Goal: Check status: Check status

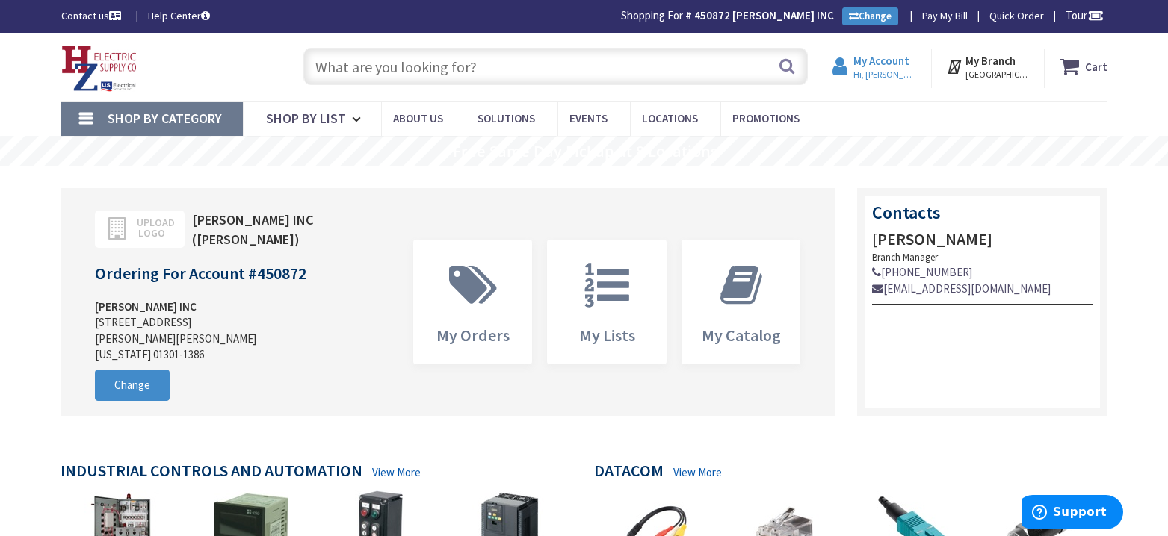
click at [899, 64] on strong "My Account" at bounding box center [881, 61] width 56 height 14
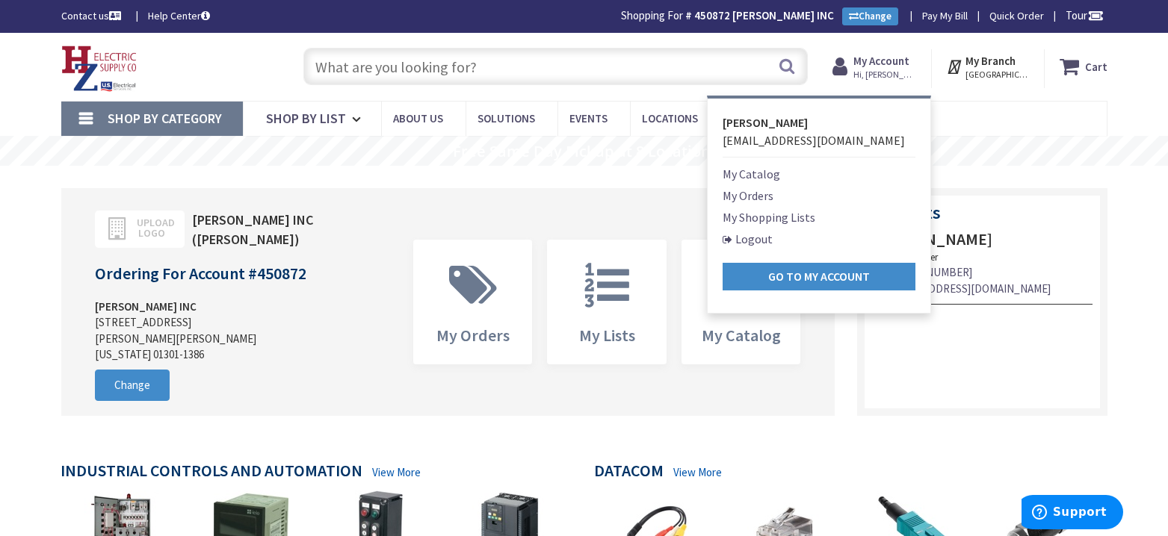
click at [1012, 127] on nav "Shop By Category Conduit and Fittings Cable Tray & Accessories Cable Trays Cabl…" at bounding box center [584, 119] width 1046 height 36
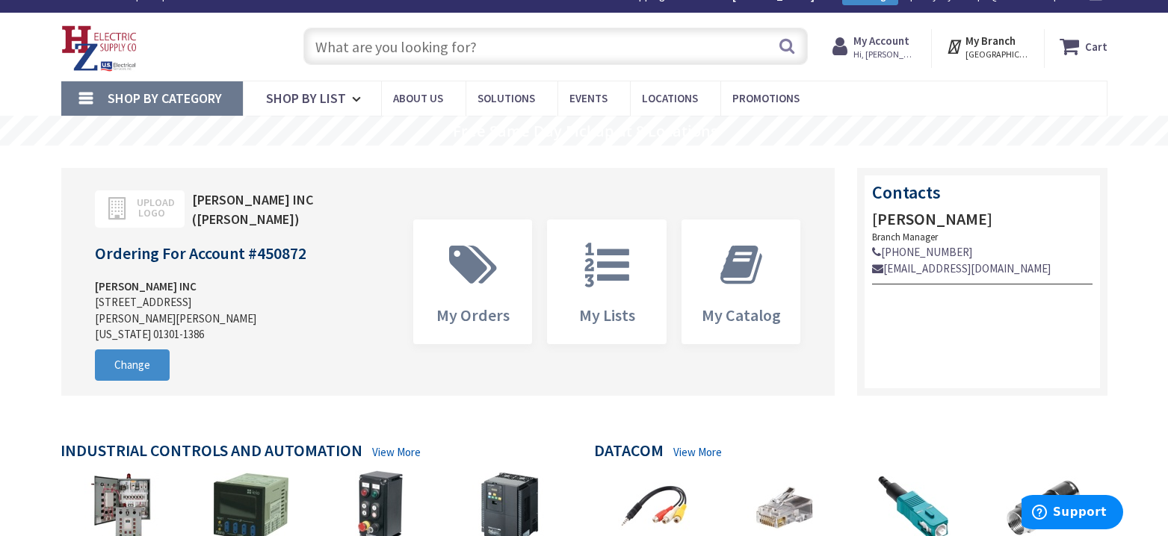
scroll to position [34, 0]
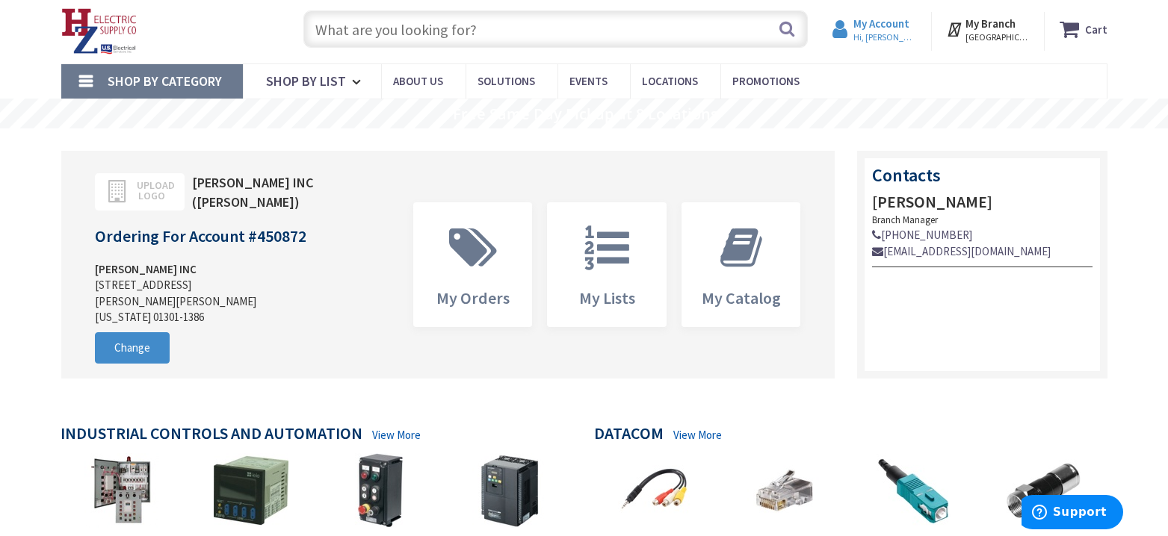
click at [879, 39] on span "Hi, [PERSON_NAME]" at bounding box center [884, 37] width 63 height 12
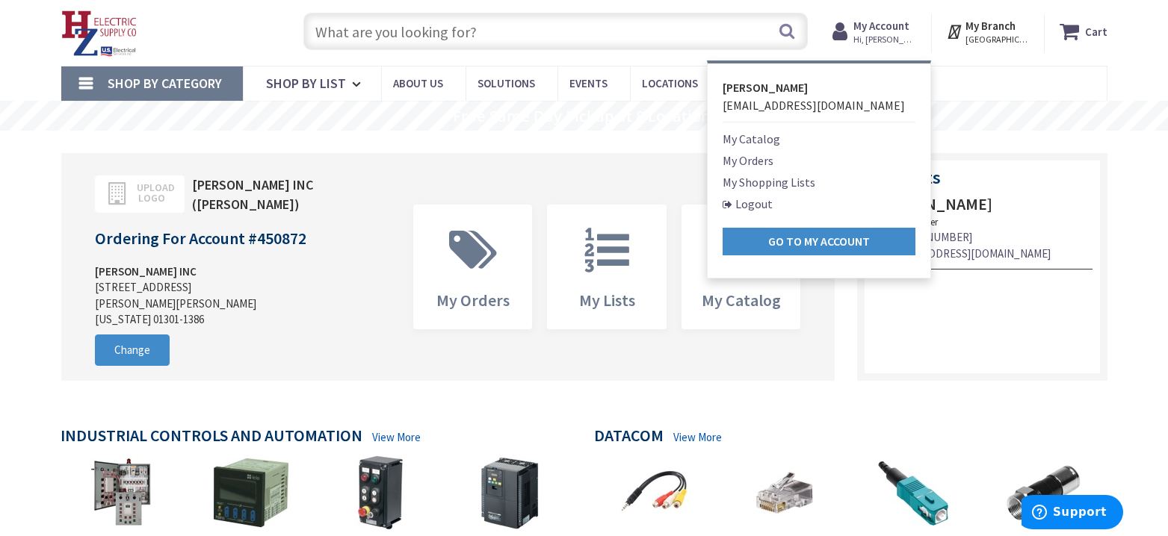
scroll to position [35, 1]
click at [760, 164] on link "My Orders" at bounding box center [747, 161] width 51 height 18
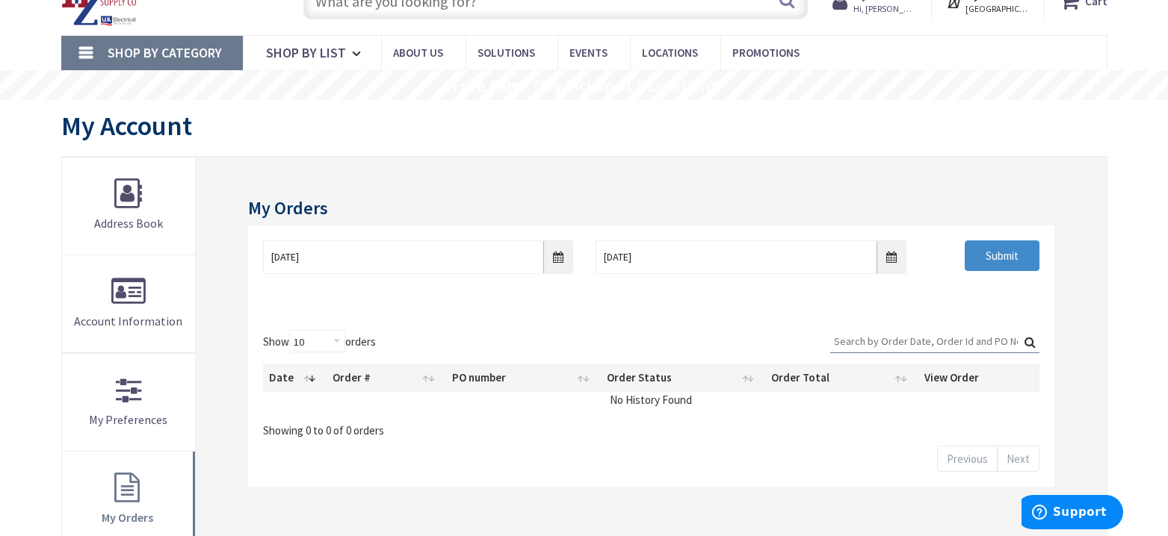
scroll to position [66, 0]
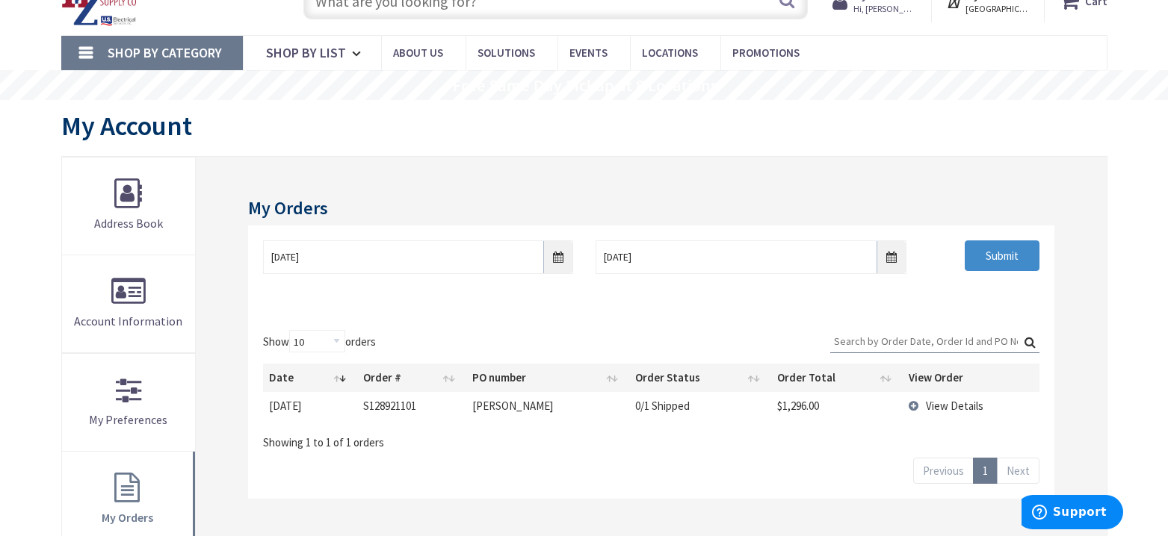
click at [920, 406] on td "View Details" at bounding box center [970, 406] width 136 height 28
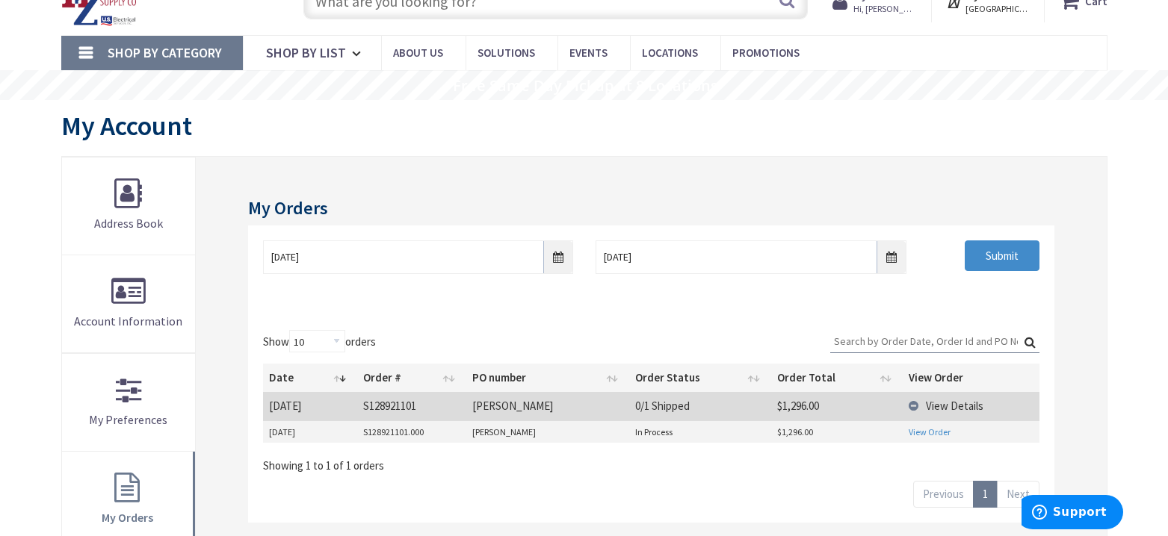
click at [920, 431] on link "View Order" at bounding box center [929, 432] width 42 height 13
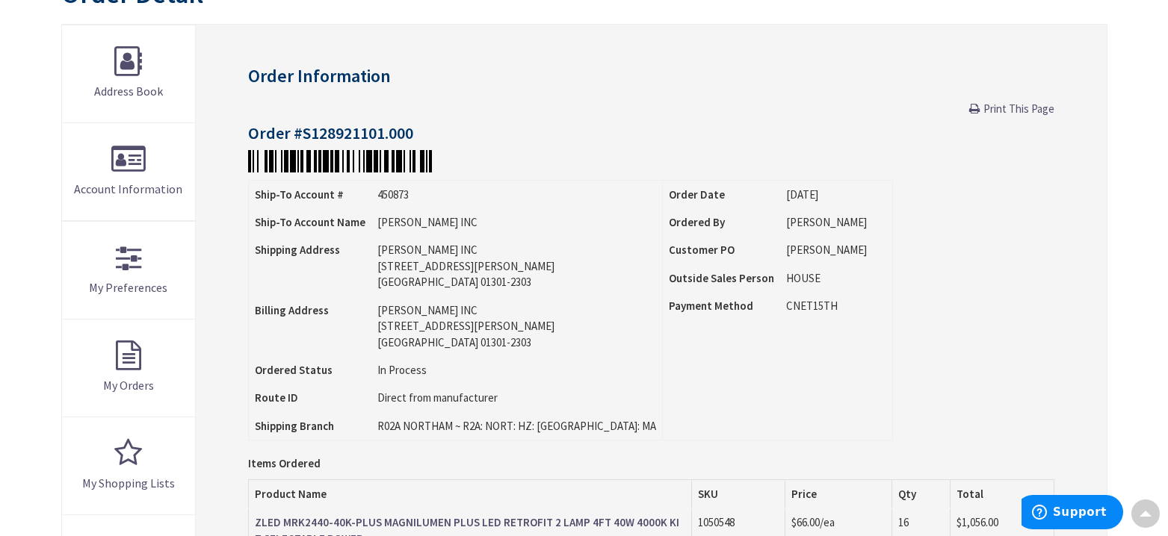
scroll to position [198, 0]
drag, startPoint x: 303, startPoint y: 131, endPoint x: 465, endPoint y: 166, distance: 165.0
click at [417, 132] on h4 "Order #S128921101.000" at bounding box center [650, 133] width 805 height 18
copy h4 "S128921101.000"
